Goal: Task Accomplishment & Management: Complete application form

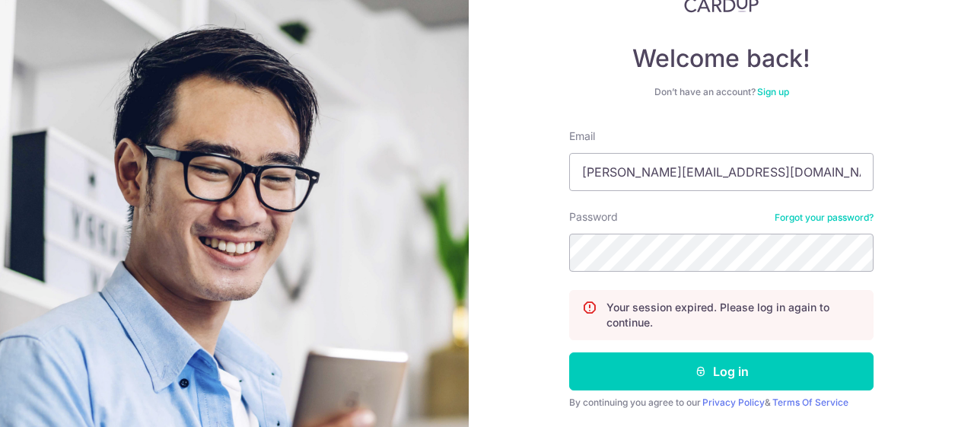
scroll to position [152, 0]
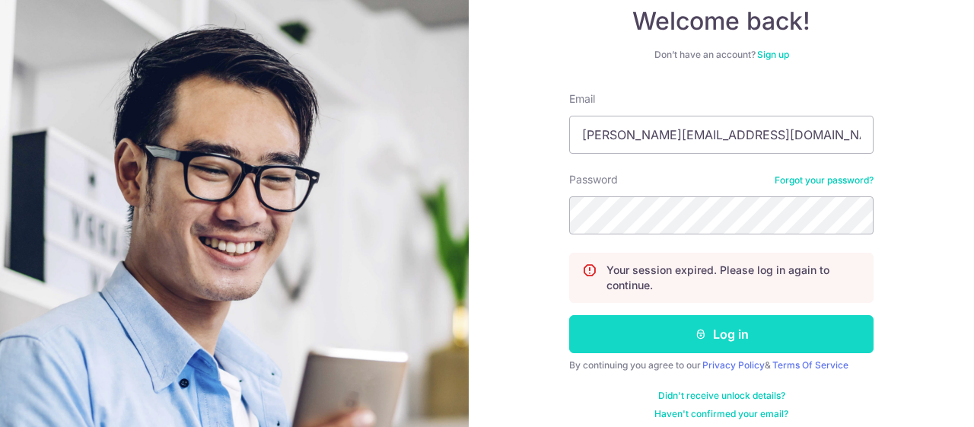
click at [706, 331] on icon "submit" at bounding box center [701, 334] width 12 height 12
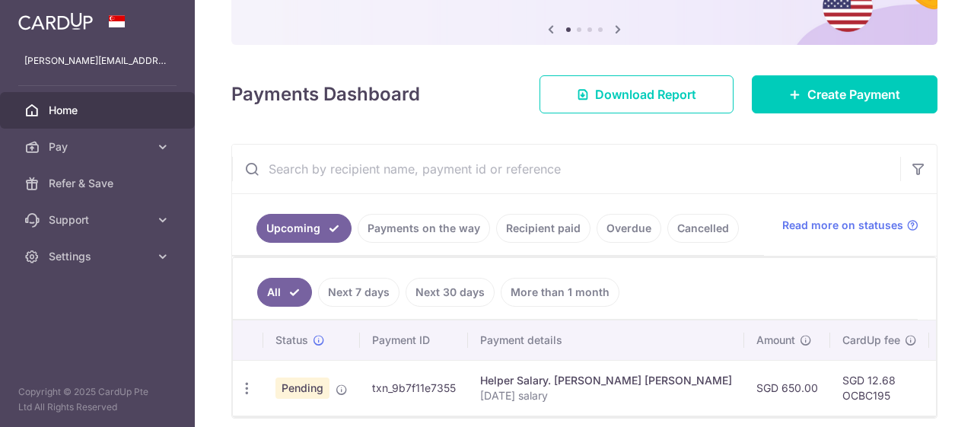
scroll to position [152, 0]
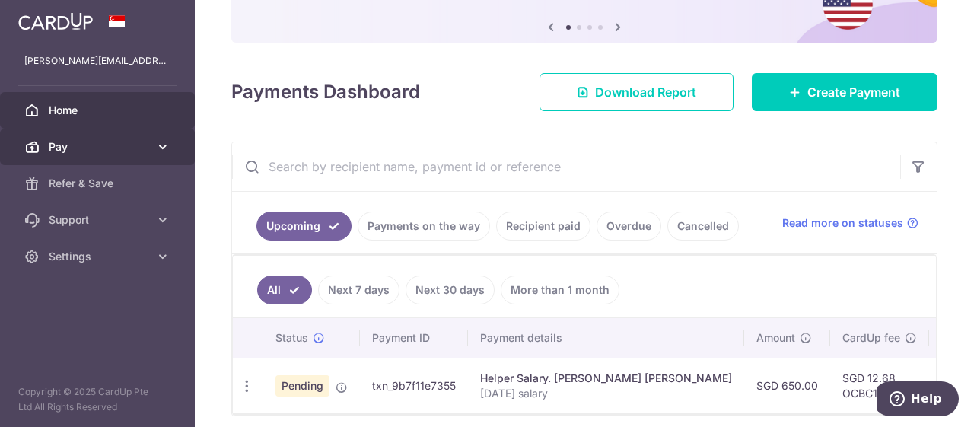
click at [88, 150] on span "Pay" at bounding box center [99, 146] width 100 height 15
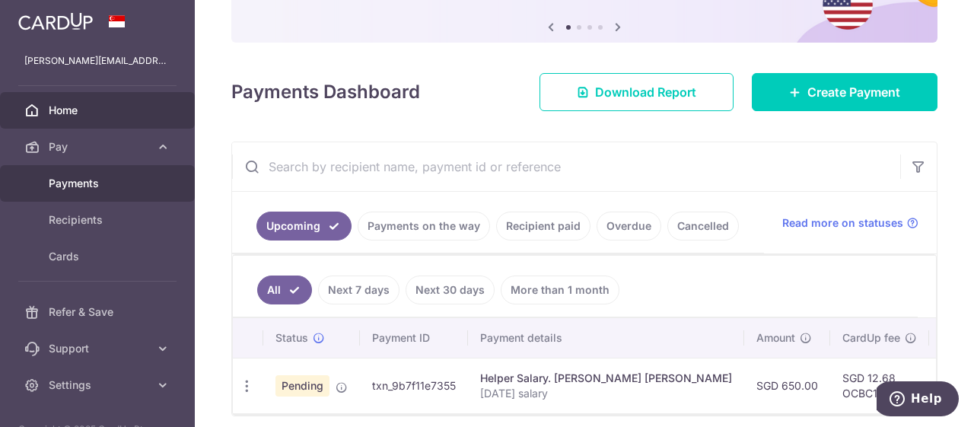
click at [109, 189] on span "Payments" at bounding box center [99, 183] width 100 height 15
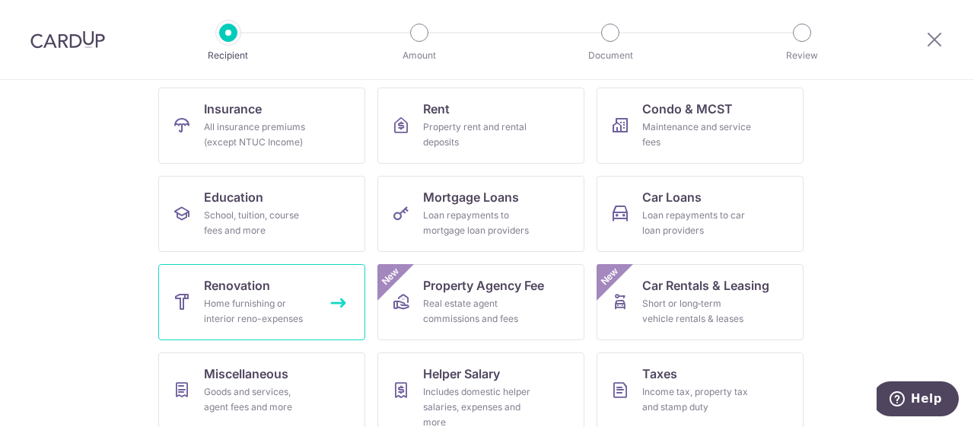
click at [255, 293] on span "Renovation" at bounding box center [237, 285] width 66 height 18
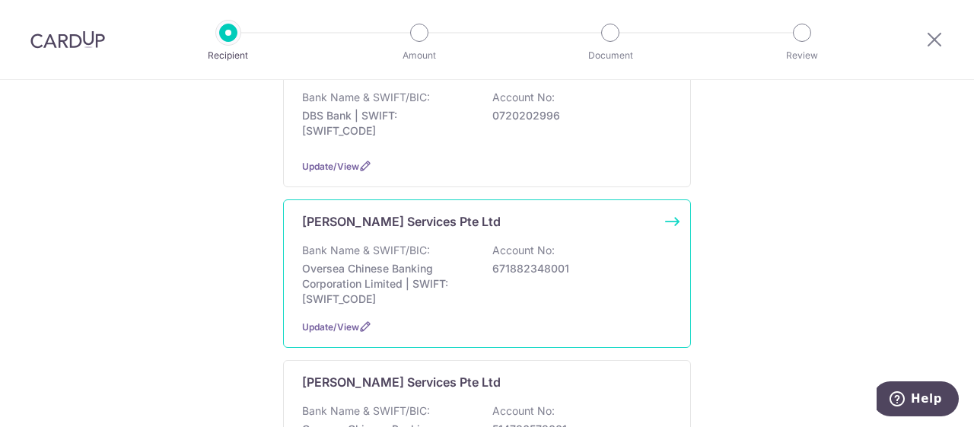
scroll to position [381, 0]
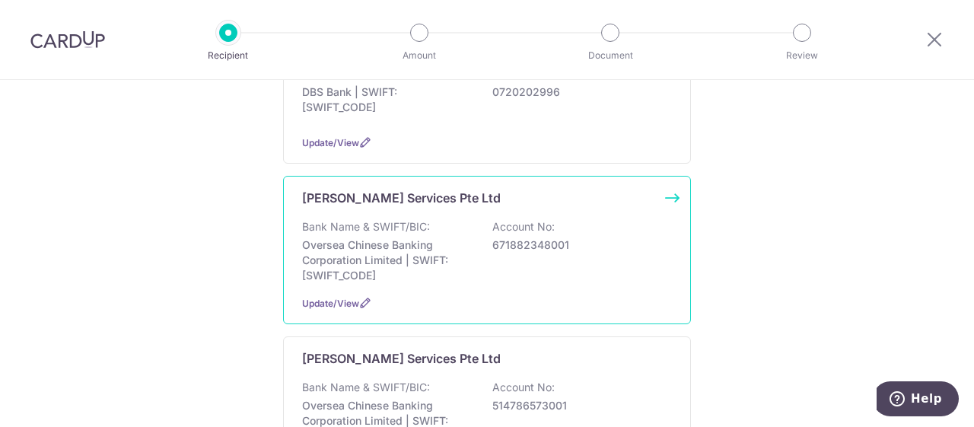
click at [468, 283] on p "Oversea Chinese Banking Corporation Limited | SWIFT: OCBCSGSGXXX" at bounding box center [387, 261] width 171 height 46
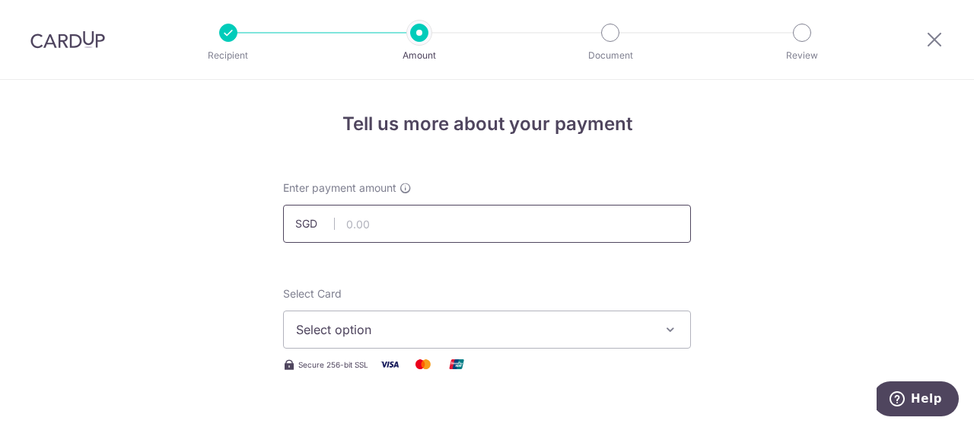
click at [418, 224] on input "text" at bounding box center [487, 224] width 408 height 38
type input "2,465.00"
click at [671, 330] on icon "button" at bounding box center [670, 329] width 15 height 15
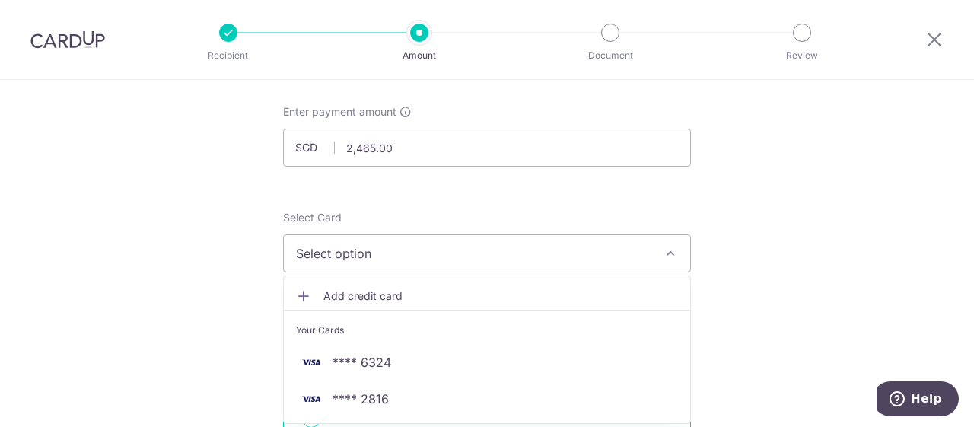
scroll to position [152, 0]
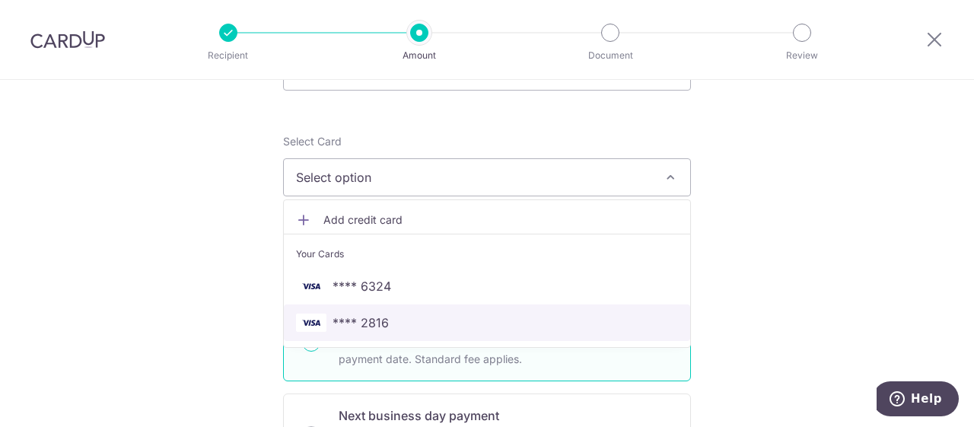
click at [380, 320] on span "**** 2816" at bounding box center [361, 323] width 56 height 18
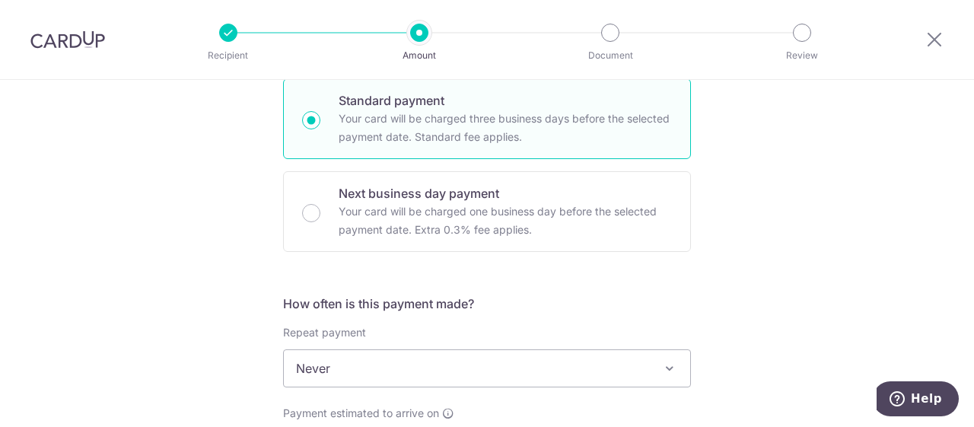
scroll to position [457, 0]
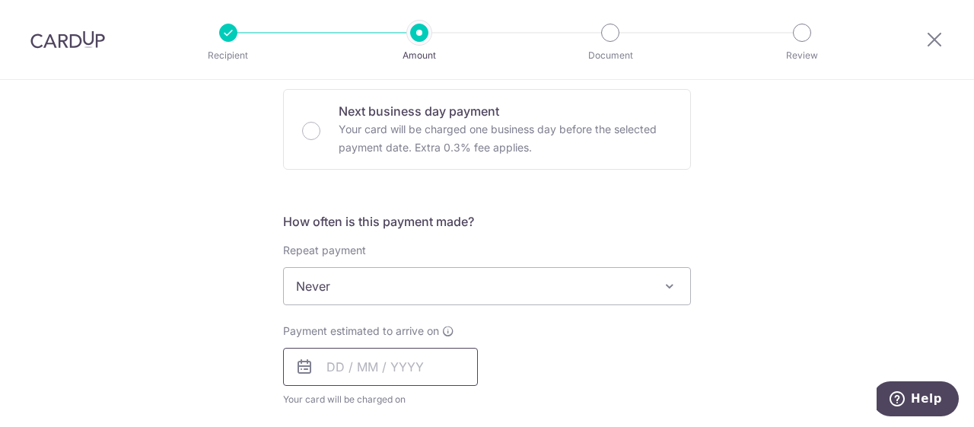
click at [368, 365] on input "text" at bounding box center [380, 367] width 195 height 38
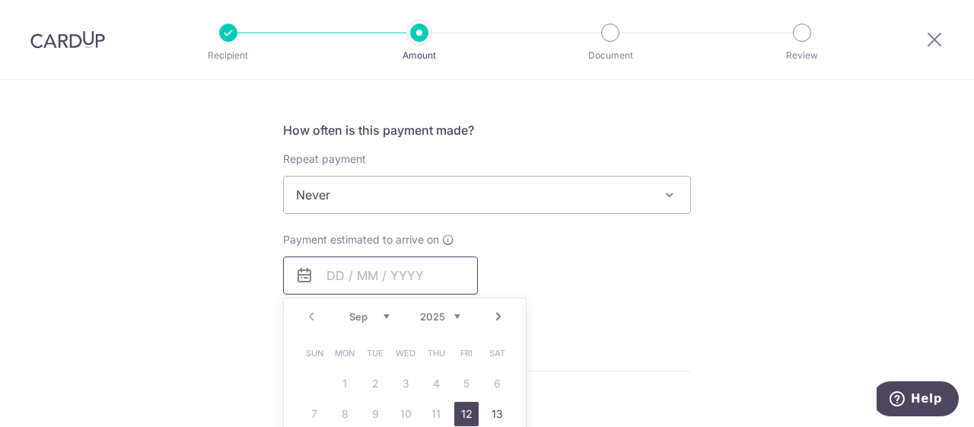
scroll to position [685, 0]
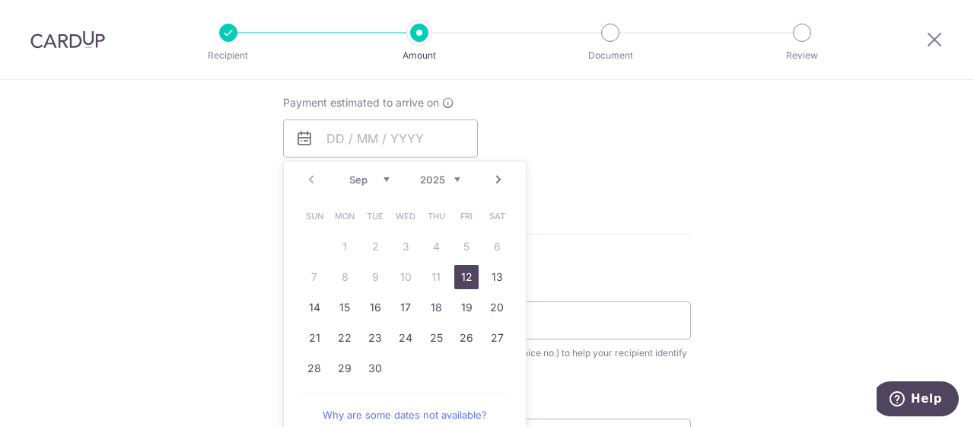
click at [466, 279] on link "12" at bounding box center [466, 277] width 24 height 24
type input "12/09/2025"
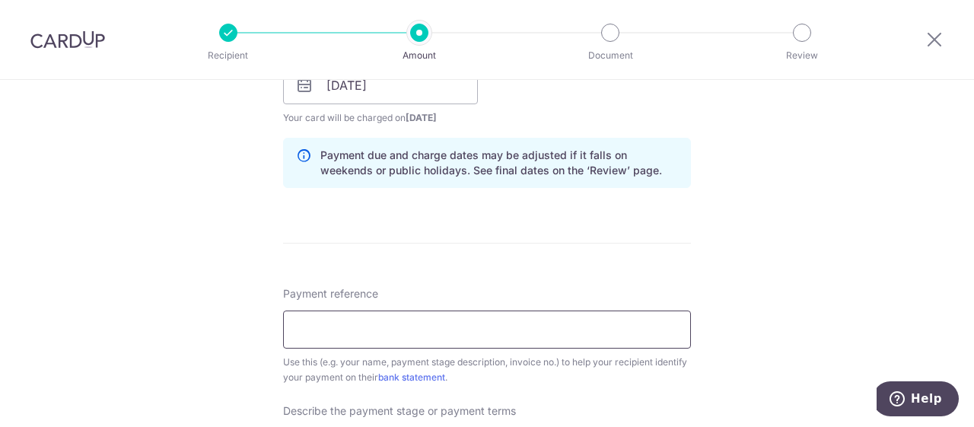
scroll to position [761, 0]
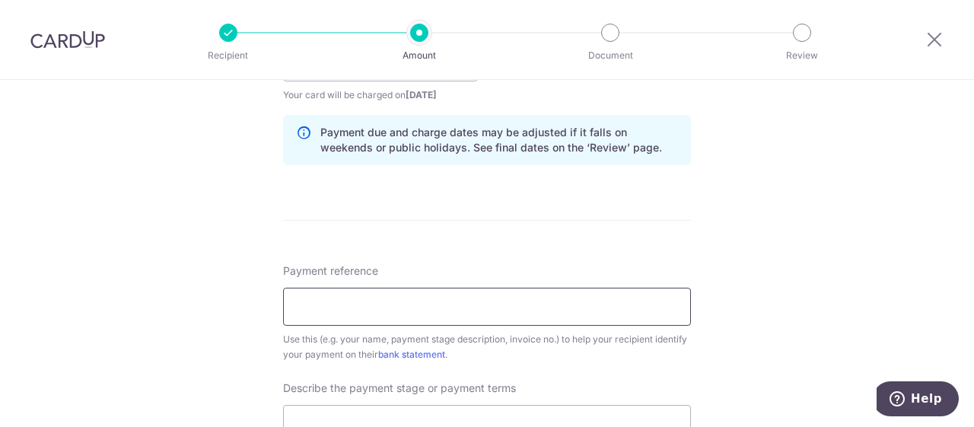
click at [448, 301] on input "Payment reference" at bounding box center [487, 307] width 408 height 38
click at [360, 309] on input "Payment reference" at bounding box center [487, 307] width 408 height 38
paste input "TSS - 2025-09-001"
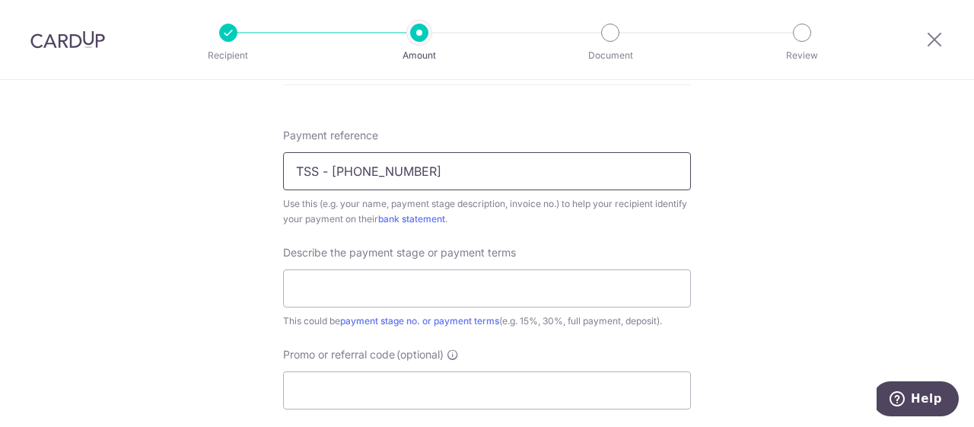
scroll to position [914, 0]
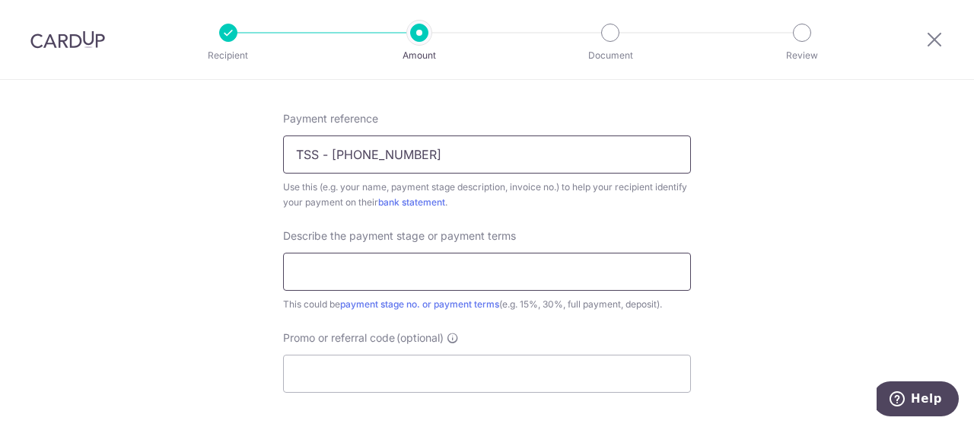
type input "TSS - 2025-09-001"
click at [394, 264] on input "text" at bounding box center [487, 272] width 408 height 38
type input "50% Upon confirmation"
click at [477, 381] on input "Promo or referral code (optional)" at bounding box center [487, 374] width 408 height 38
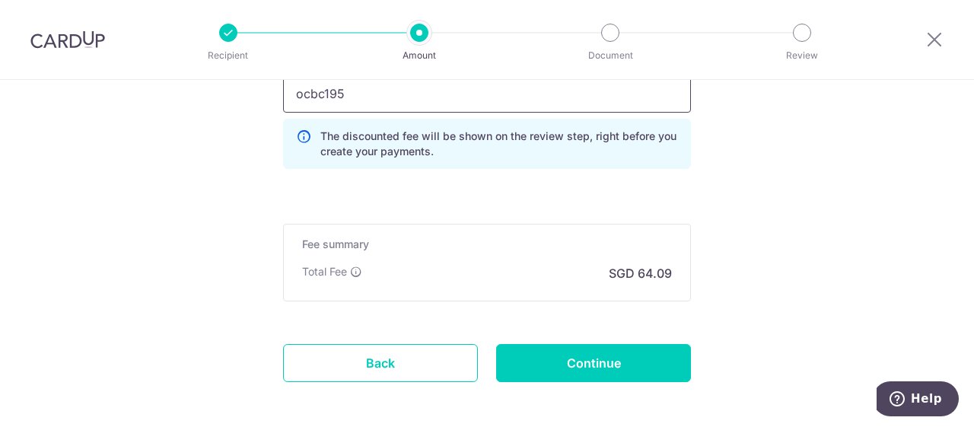
scroll to position [1218, 0]
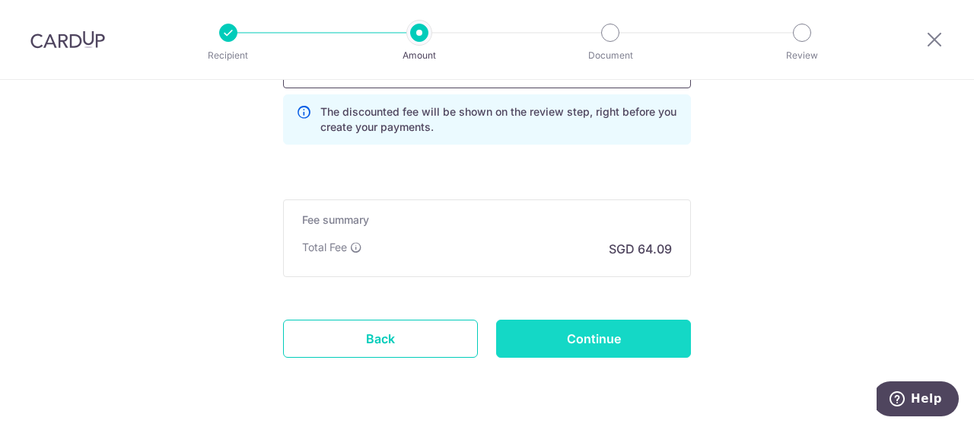
type input "ocbc195"
click at [569, 338] on input "Continue" at bounding box center [593, 339] width 195 height 38
type input "Create Schedule"
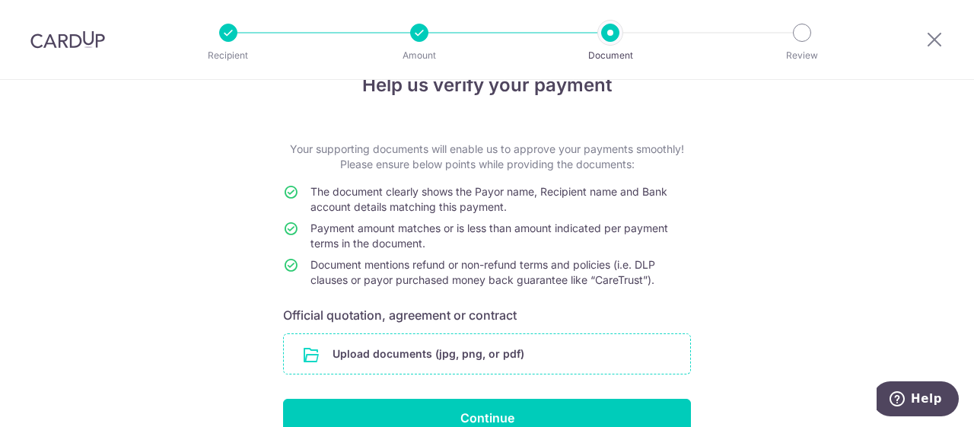
scroll to position [76, 0]
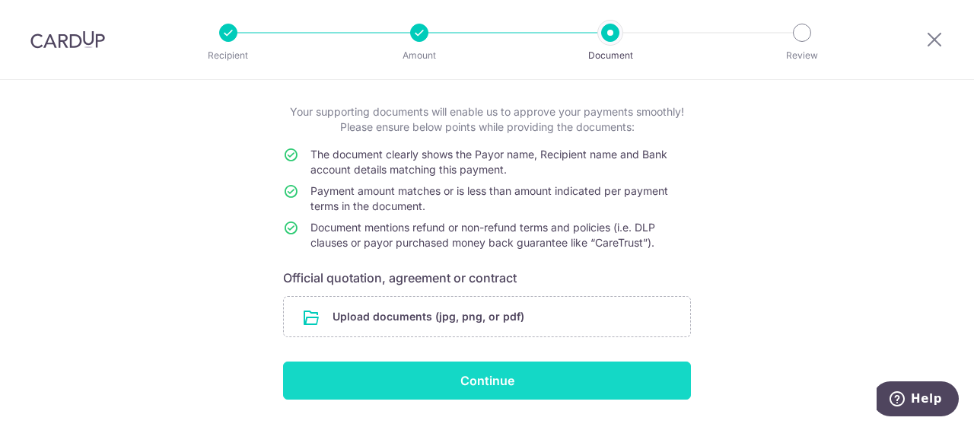
click at [477, 374] on input "Continue" at bounding box center [487, 381] width 408 height 38
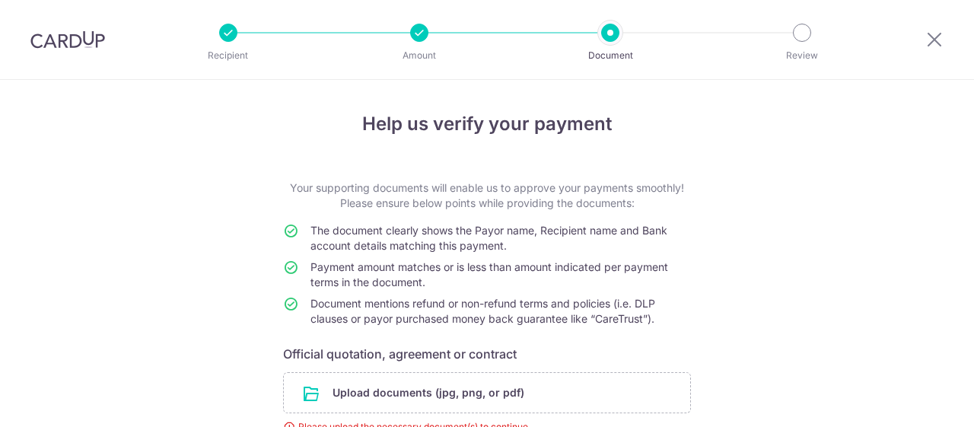
scroll to position [140, 0]
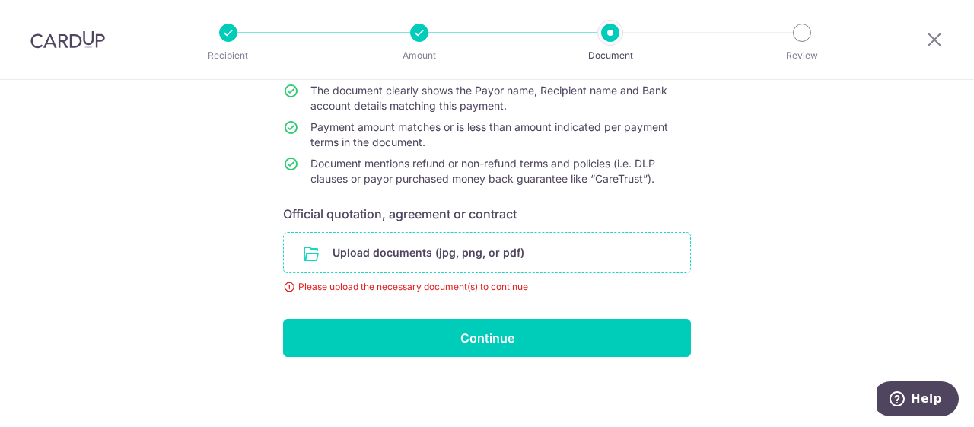
click at [474, 247] on input "file" at bounding box center [487, 253] width 407 height 40
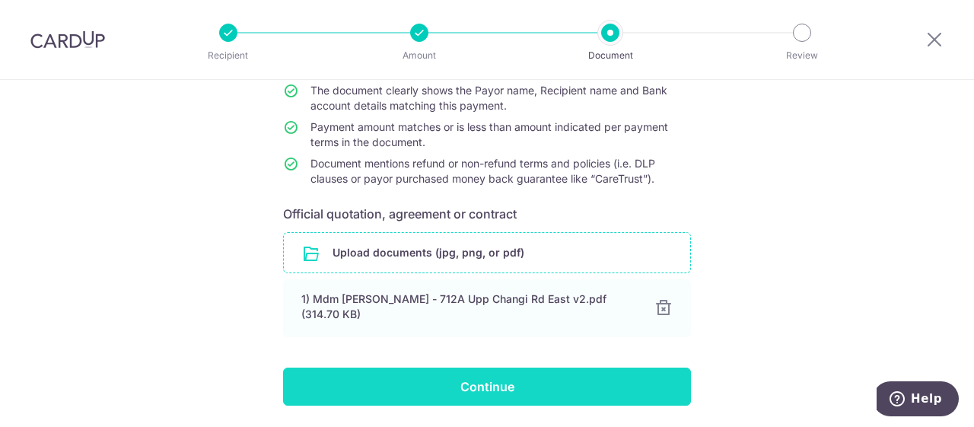
drag, startPoint x: 559, startPoint y: 379, endPoint x: 570, endPoint y: 373, distance: 12.9
click at [560, 379] on input "Continue" at bounding box center [487, 387] width 408 height 38
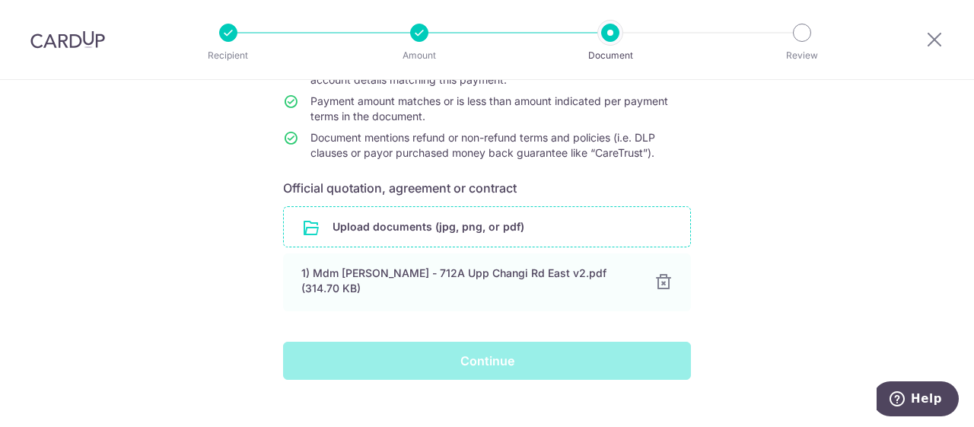
scroll to position [181, 0]
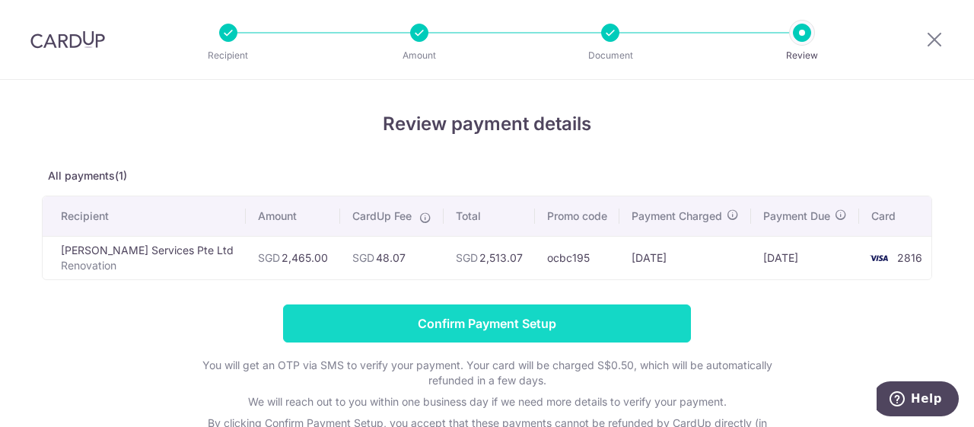
click at [517, 317] on input "Confirm Payment Setup" at bounding box center [487, 324] width 408 height 38
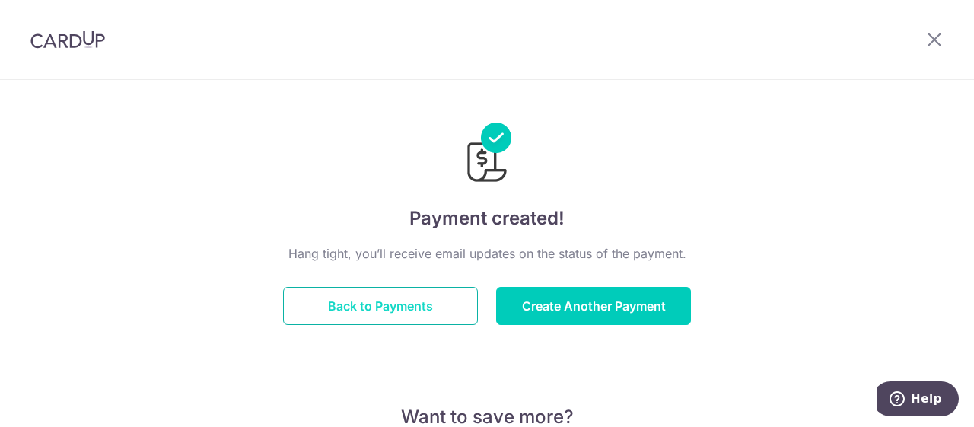
click at [368, 310] on button "Back to Payments" at bounding box center [380, 306] width 195 height 38
